Goal: Communication & Community: Answer question/provide support

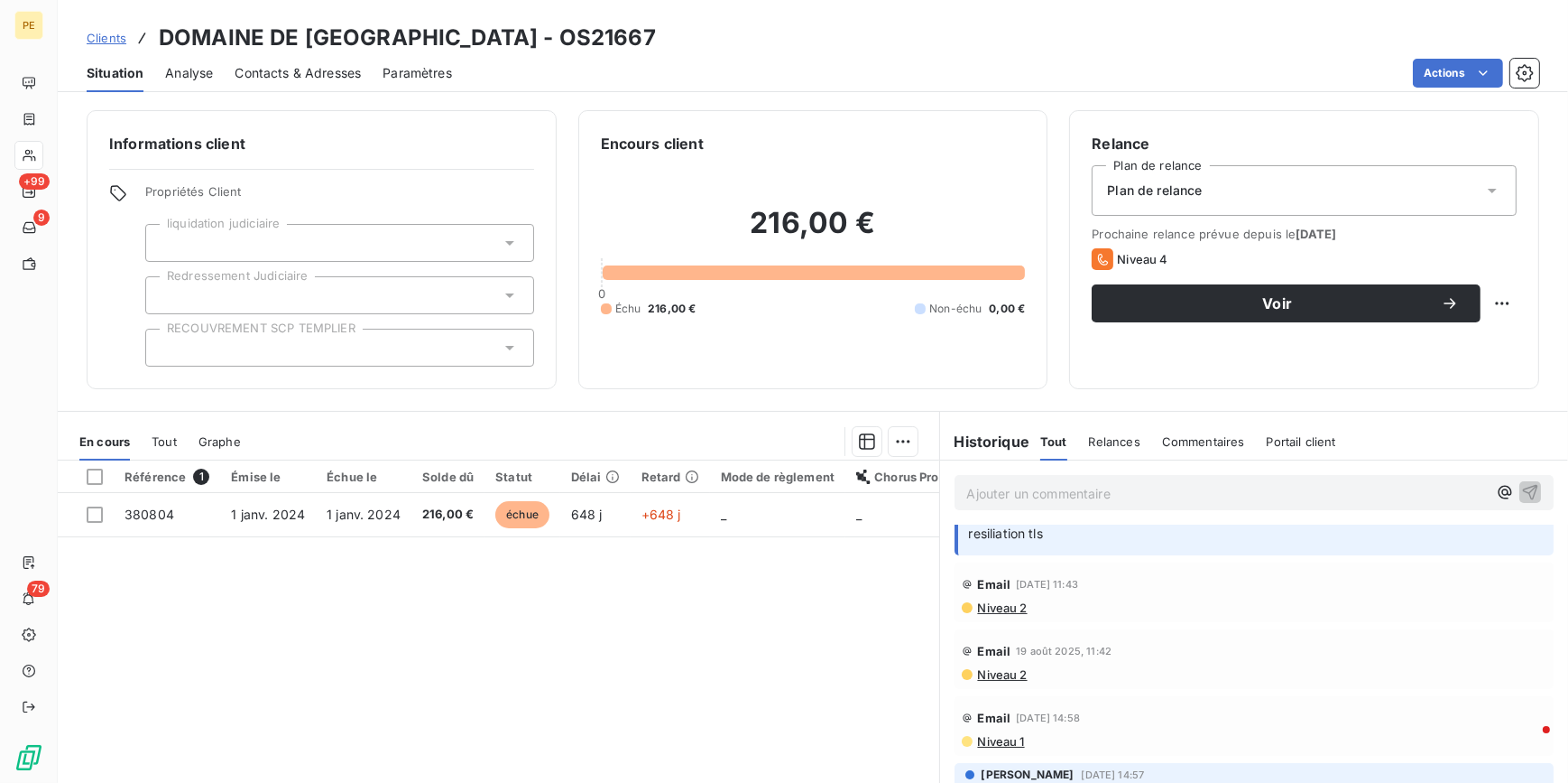
scroll to position [81, 0]
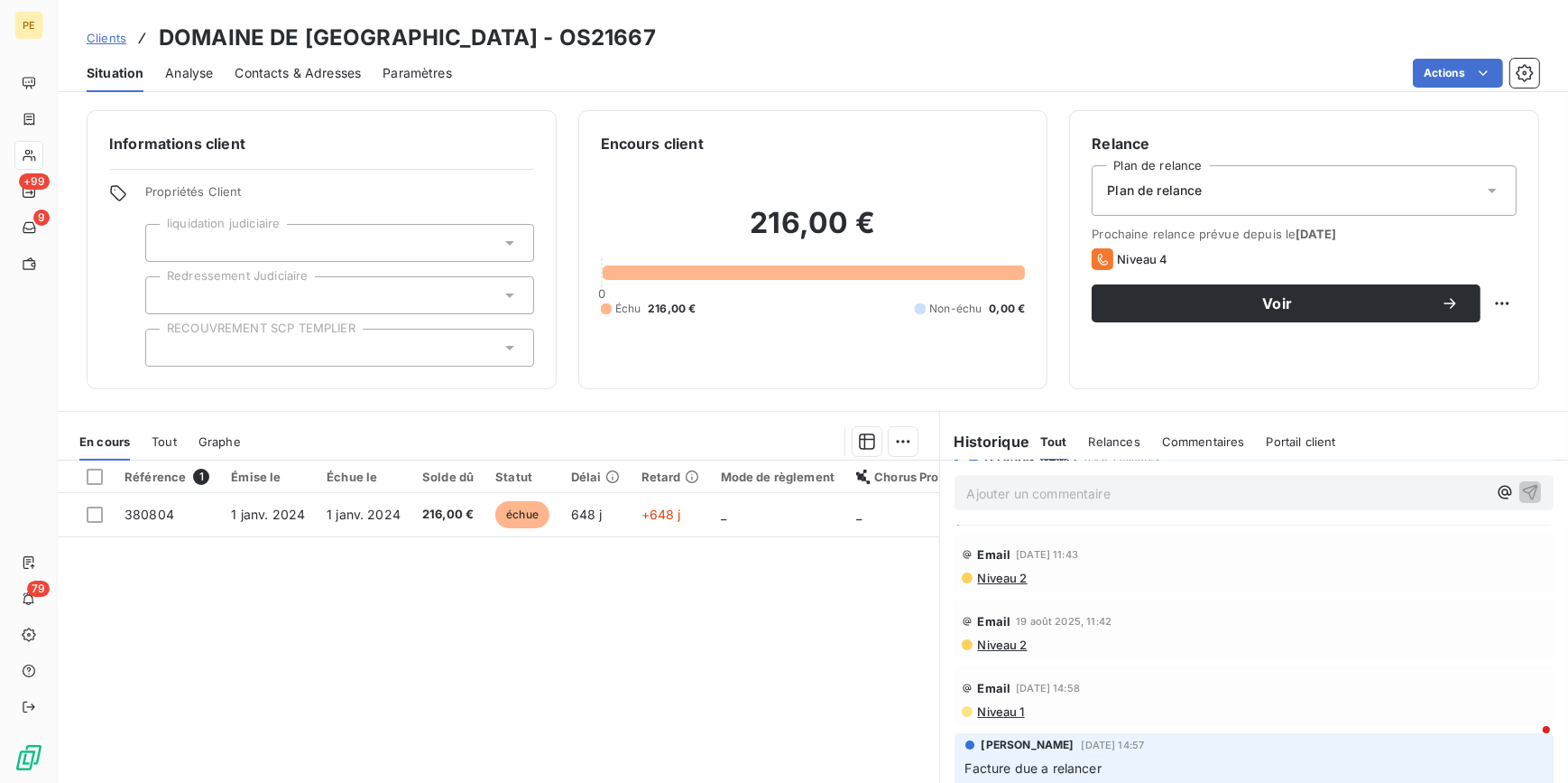
click at [989, 574] on span "Niveau 2" at bounding box center [1002, 577] width 52 height 15
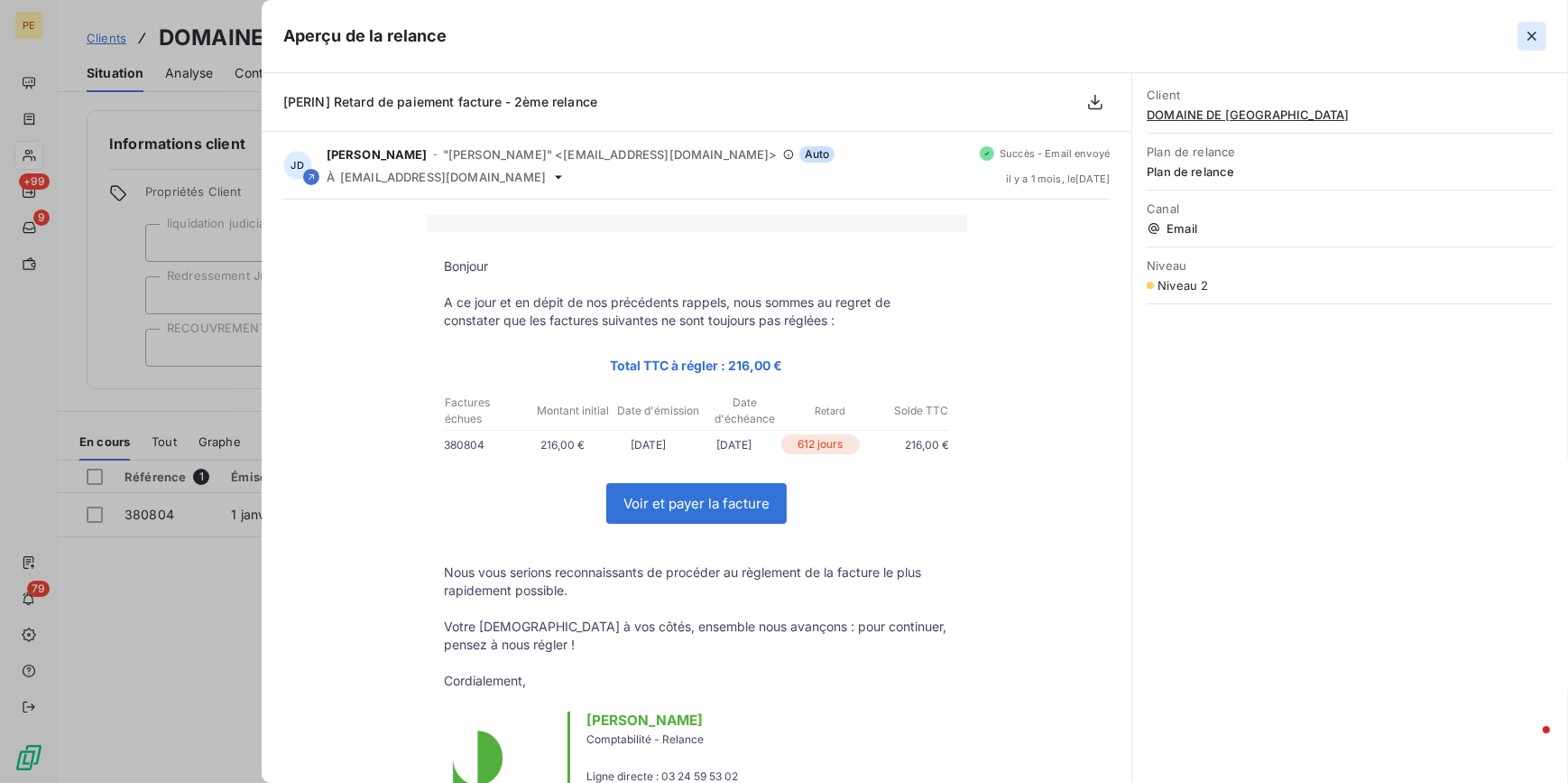
click at [1542, 36] on icon "button" at bounding box center [1532, 36] width 18 height 18
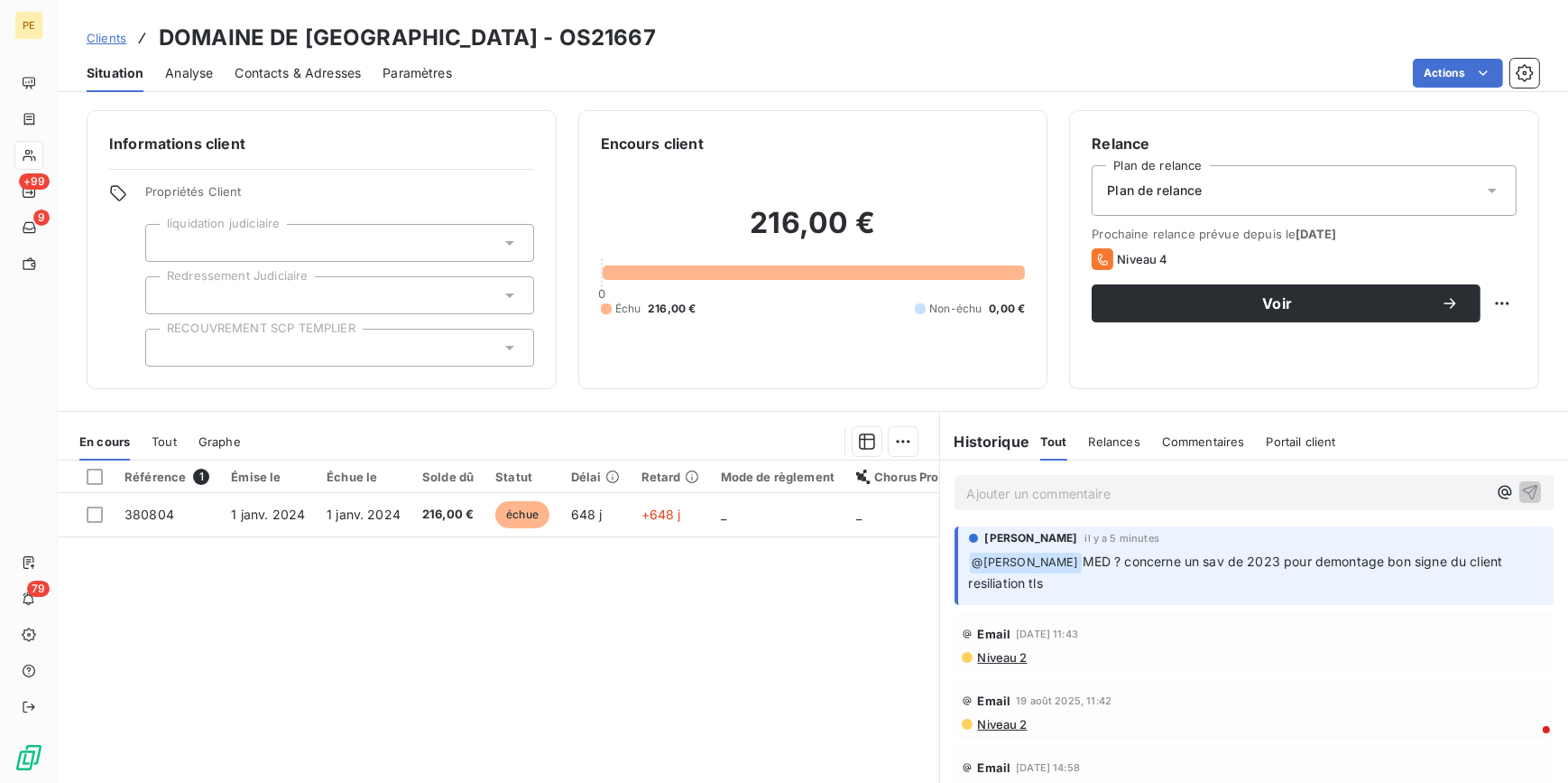
scroll to position [0, 0]
click at [1183, 497] on p "Ajouter un commentaire ﻿" at bounding box center [1228, 493] width 521 height 23
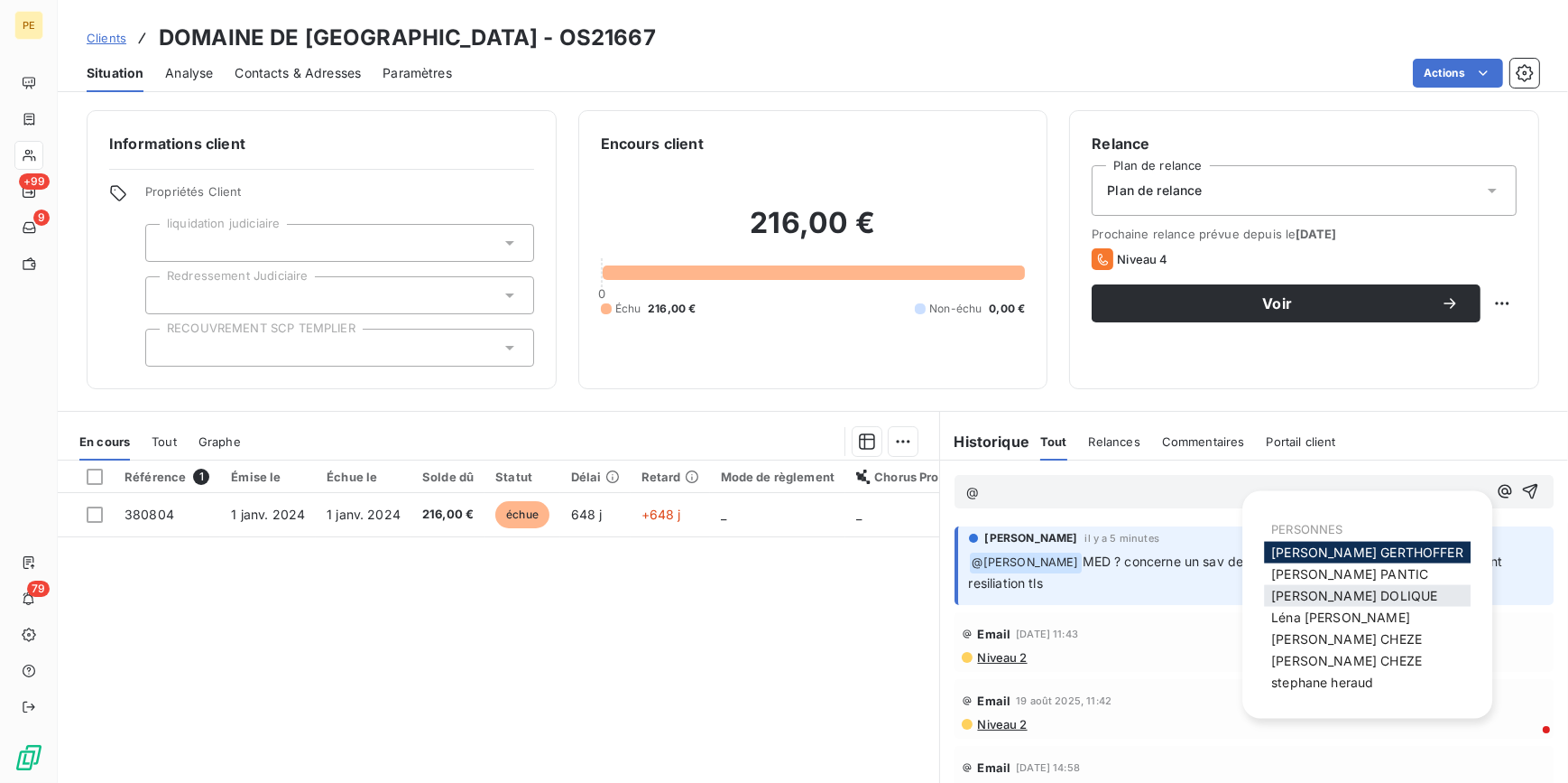
click at [1339, 589] on span "[PERSON_NAME]" at bounding box center [1354, 596] width 166 height 16
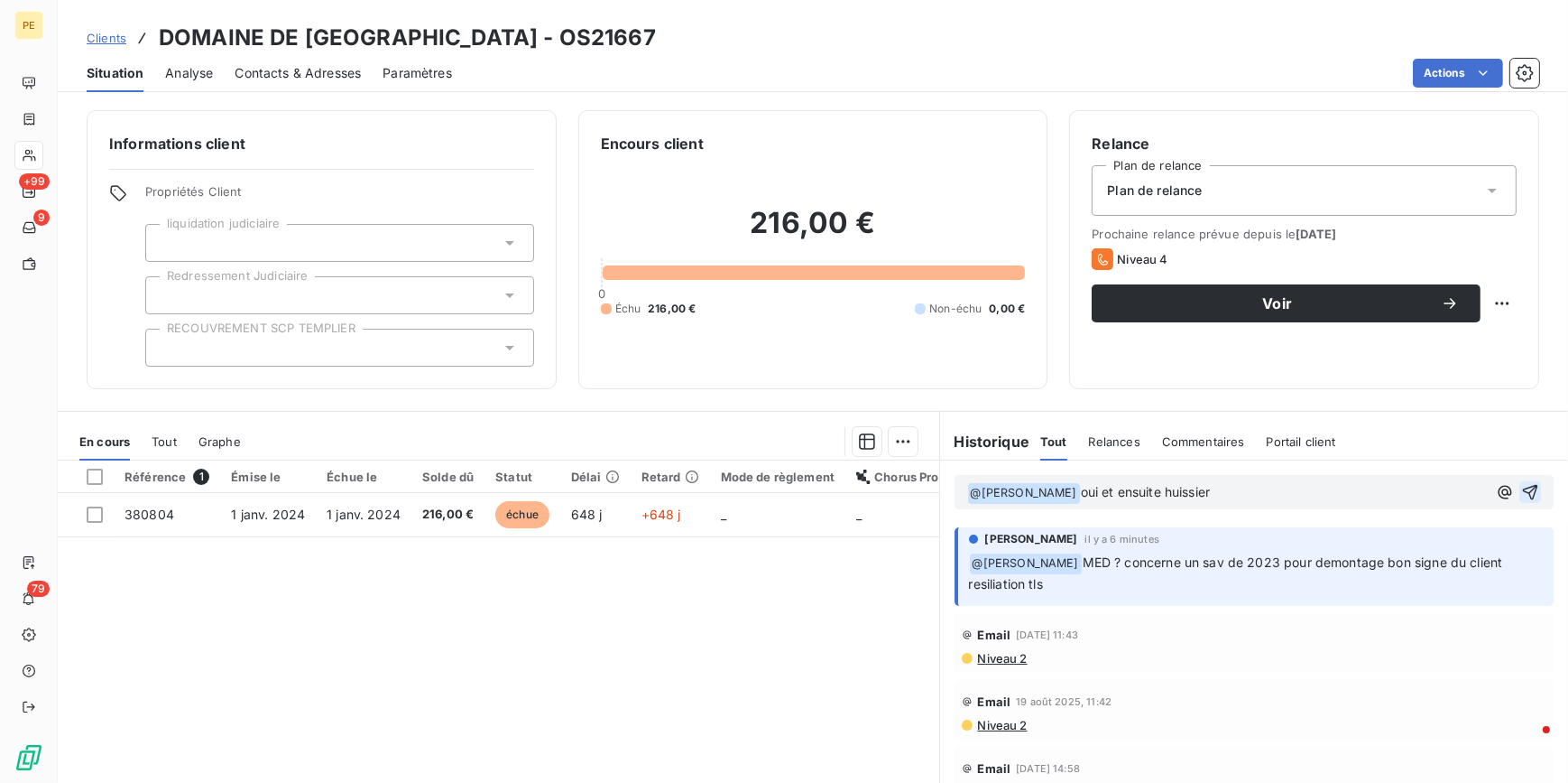
click at [1521, 492] on icon "button" at bounding box center [1530, 492] width 18 height 18
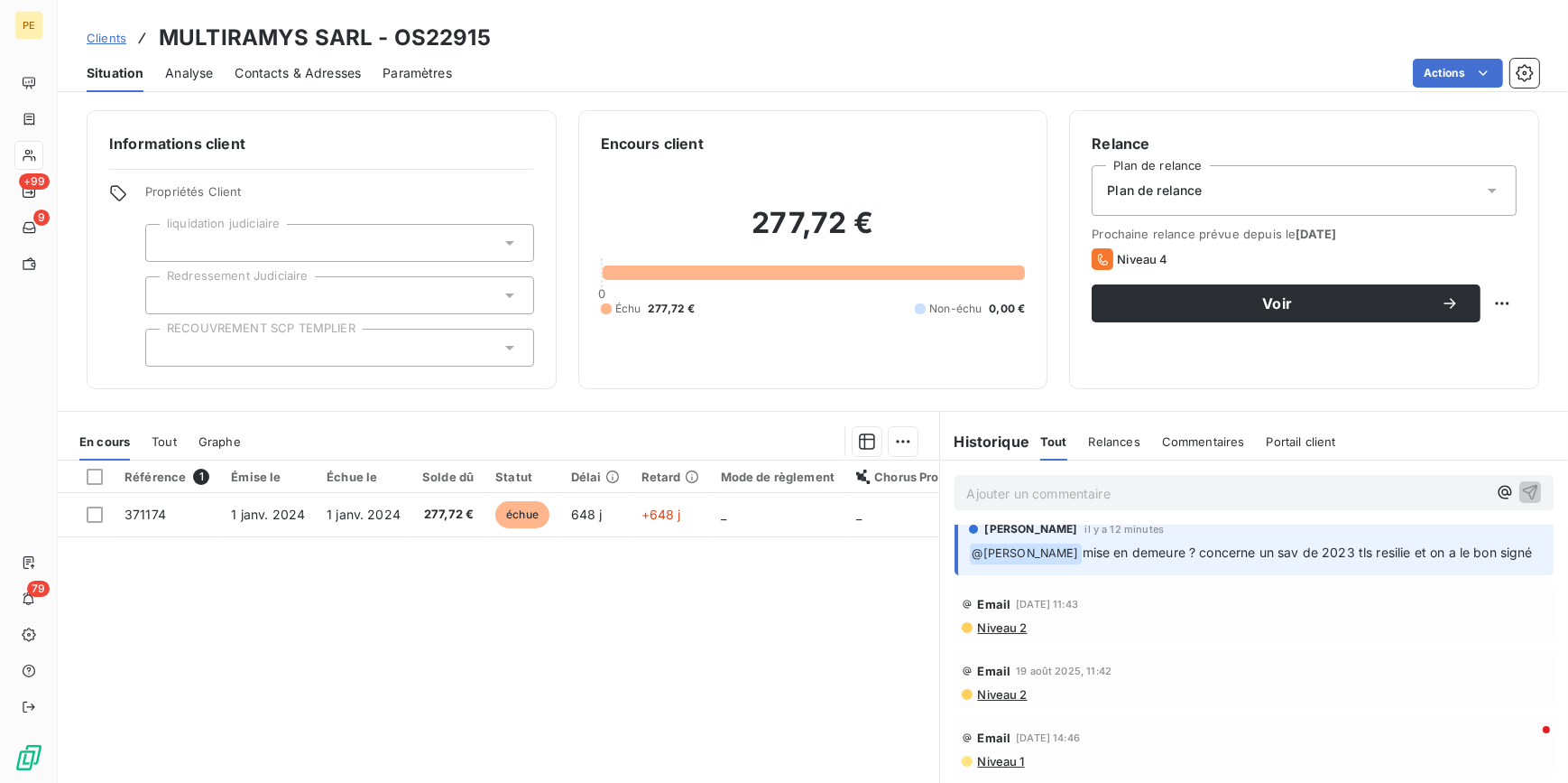
scroll to position [30, 0]
click at [1076, 485] on div "Ajouter un commentaire ﻿" at bounding box center [1255, 493] width 600 height 35
click at [1080, 487] on p "Ajouter un commentaire ﻿" at bounding box center [1228, 493] width 521 height 23
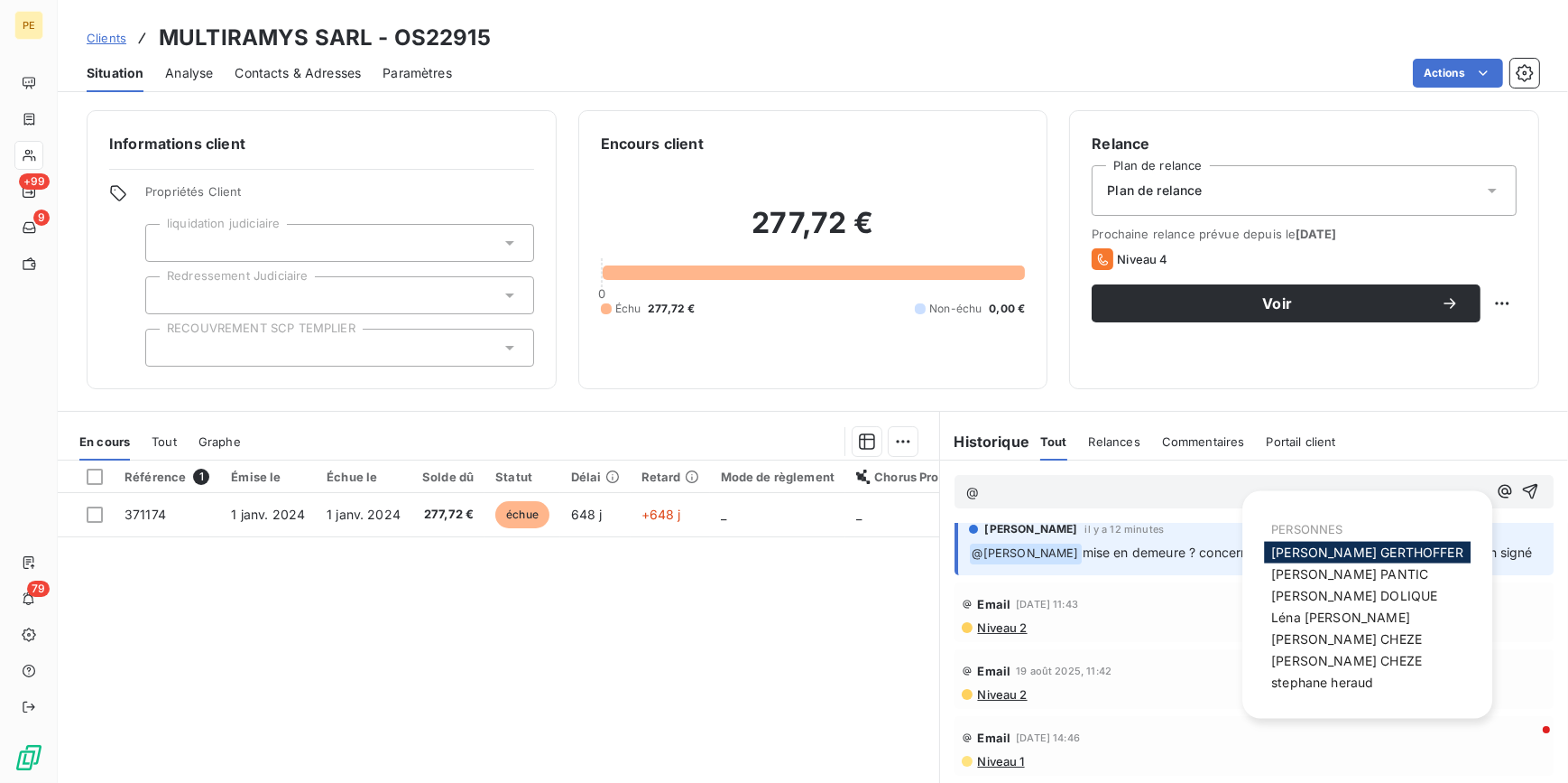
scroll to position [28, 0]
click at [1333, 597] on span "[PERSON_NAME]" at bounding box center [1354, 596] width 166 height 16
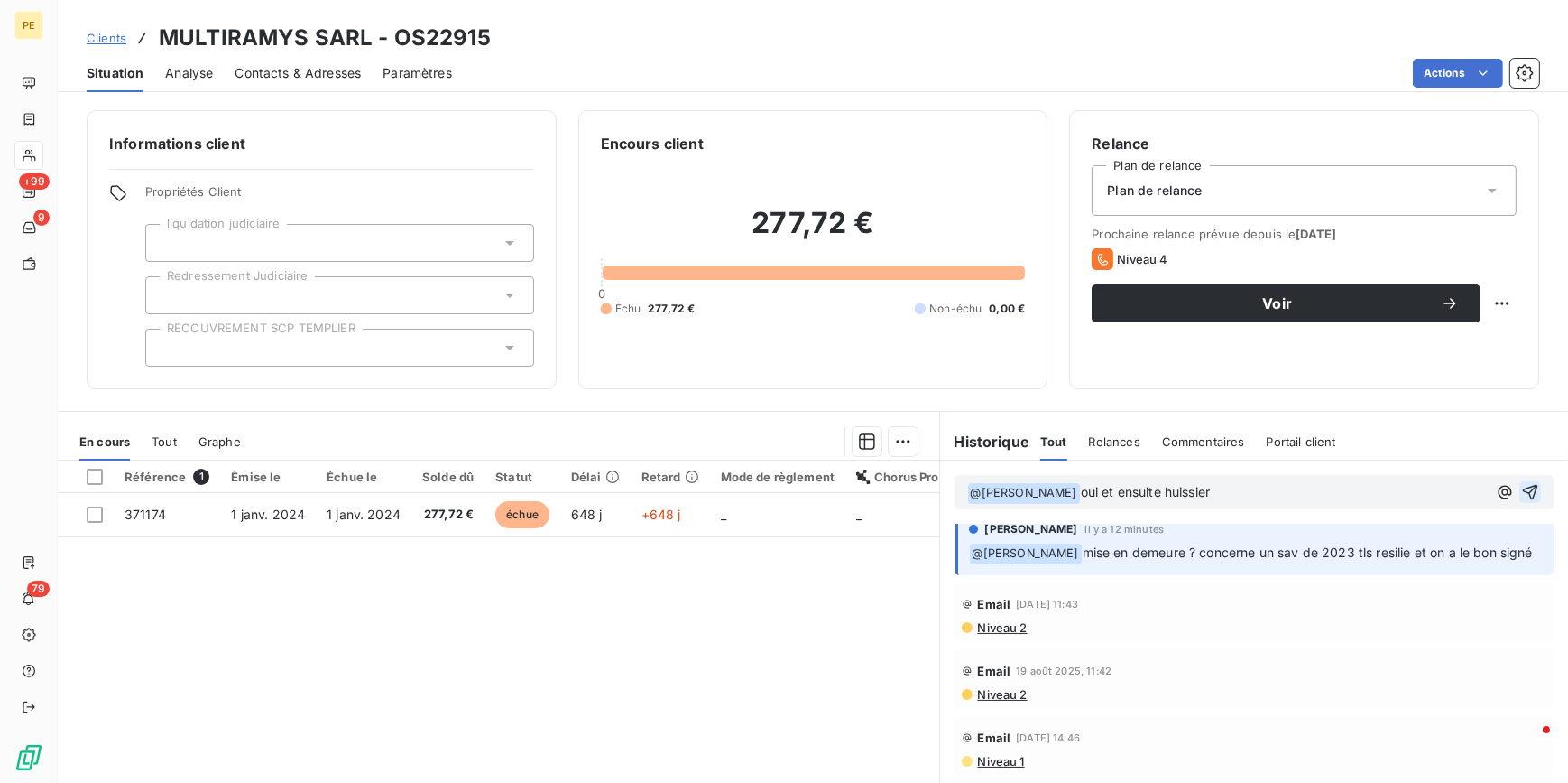
click at [1521, 487] on icon "button" at bounding box center [1530, 492] width 18 height 18
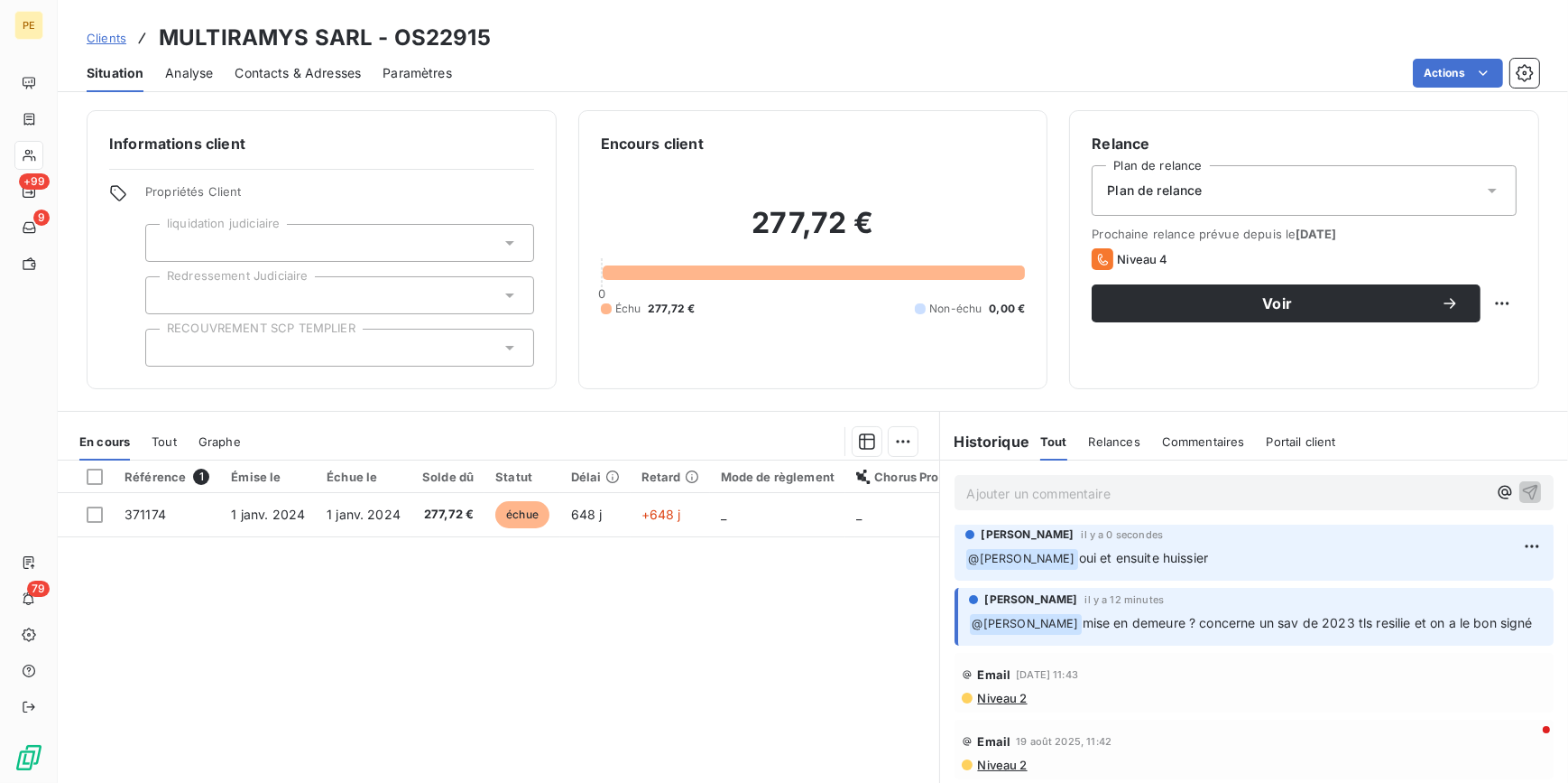
scroll to position [0, 0]
